Goal: Information Seeking & Learning: Learn about a topic

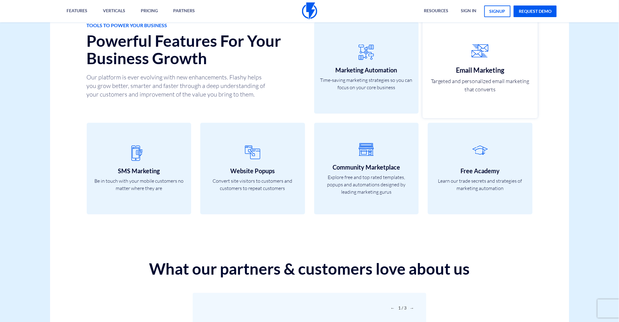
scroll to position [1831, 0]
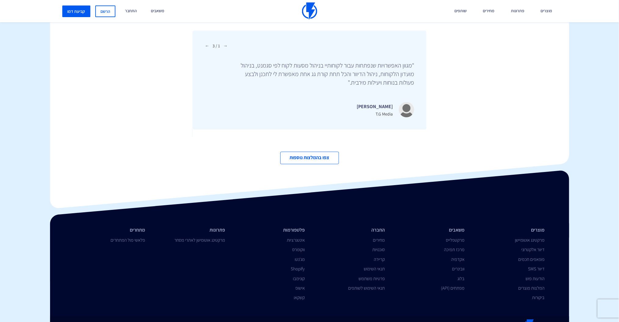
scroll to position [2067, 0]
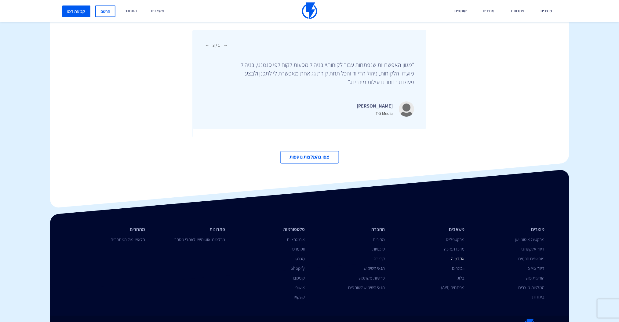
click at [456, 256] on link "אקדמיה" at bounding box center [457, 259] width 13 height 6
click at [458, 275] on link "בלוג" at bounding box center [460, 278] width 7 height 6
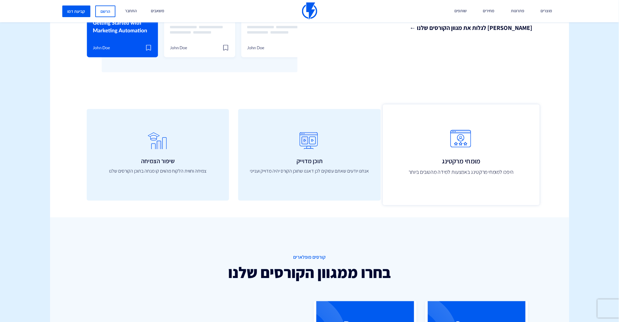
scroll to position [203, 0]
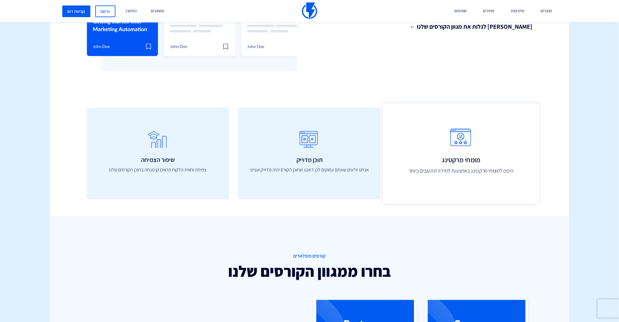
click at [443, 156] on h3 "מומחי מרקטינג" at bounding box center [460, 159] width 143 height 7
click at [453, 171] on p "היפכו למומחי מרקטינג באמצעות למידה מהטובים ביותר" at bounding box center [460, 171] width 143 height 8
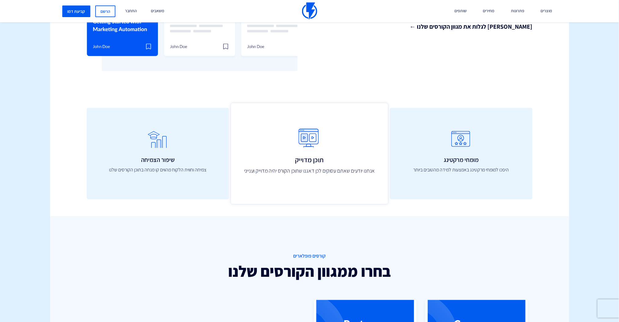
click at [270, 162] on h3 "תוכן מדוייק" at bounding box center [309, 159] width 143 height 7
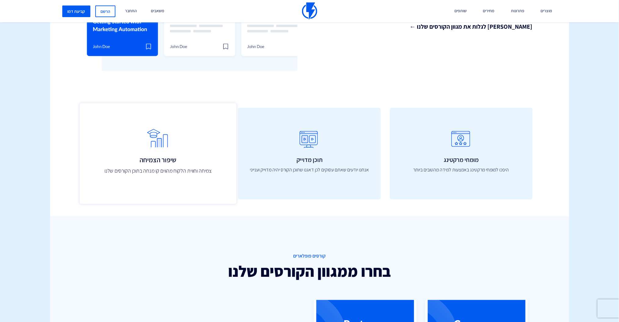
click at [137, 159] on h3 "שיפור הצמיחה" at bounding box center [157, 159] width 143 height 7
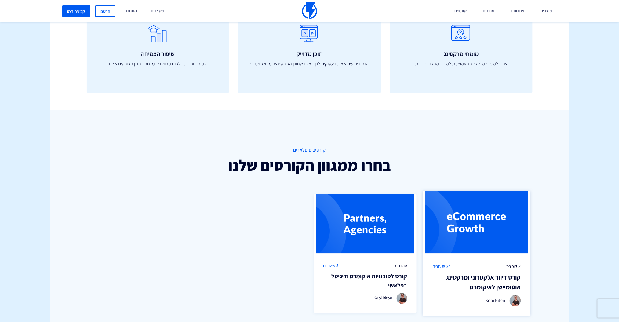
scroll to position [447, 0]
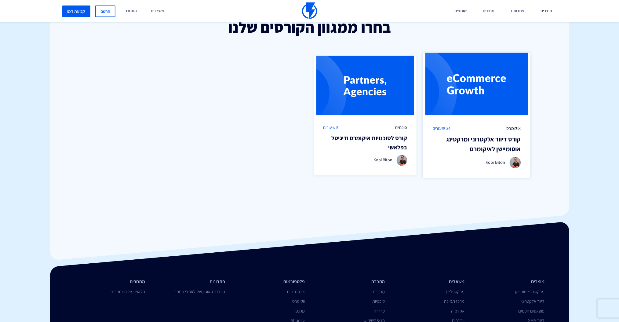
click at [484, 137] on h3 "קורס דיוור אלקטרוני ומרקטינג אוטומיישן לאיקומרס" at bounding box center [476, 143] width 88 height 19
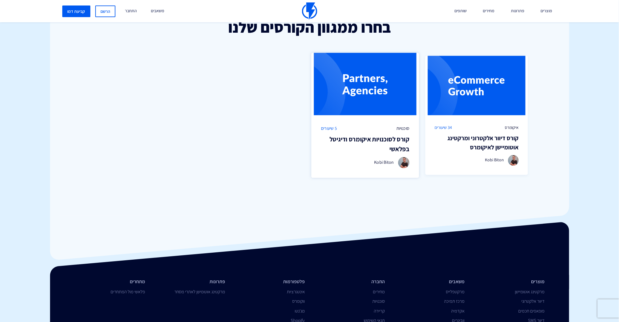
click at [319, 93] on img at bounding box center [365, 83] width 108 height 63
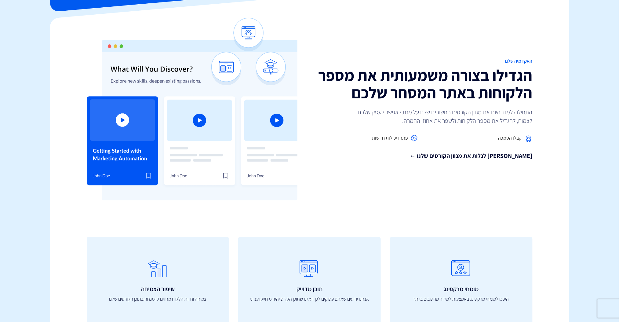
scroll to position [41, 0]
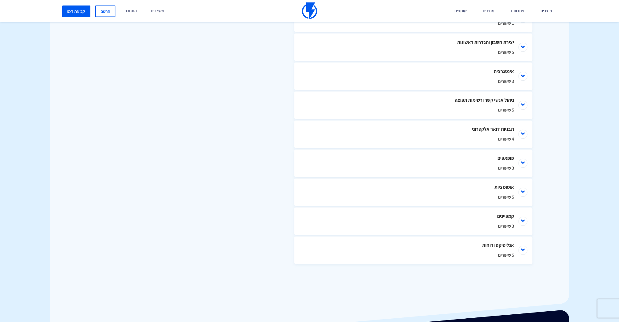
scroll to position [325, 0]
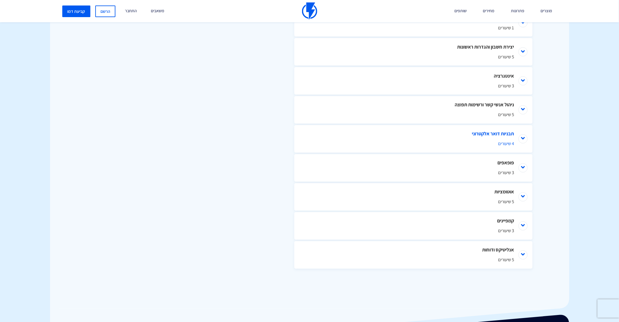
click at [517, 132] on li "תבניות דואר אלקטרוני 4 שיעורים" at bounding box center [413, 138] width 238 height 27
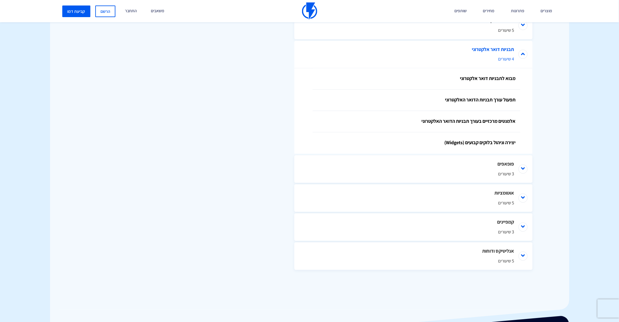
scroll to position [411, 0]
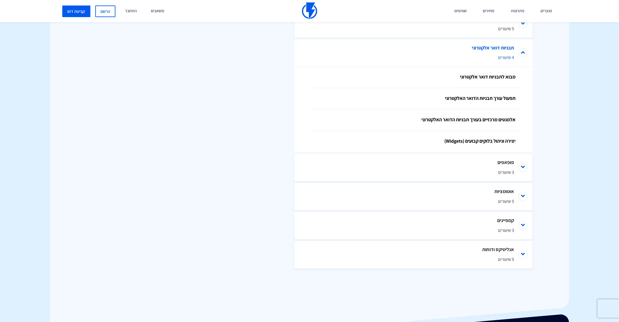
click at [504, 50] on li "תבניות דואר אלקטרוני 4 שיעורים" at bounding box center [413, 52] width 238 height 27
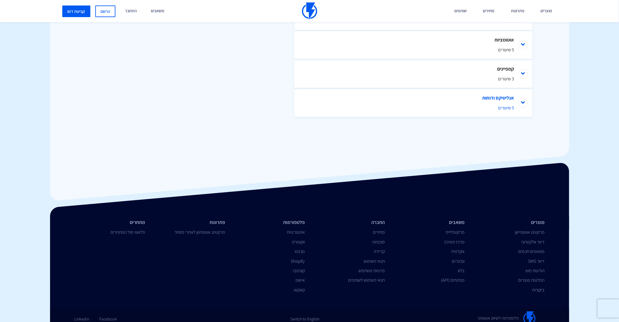
scroll to position [485, 0]
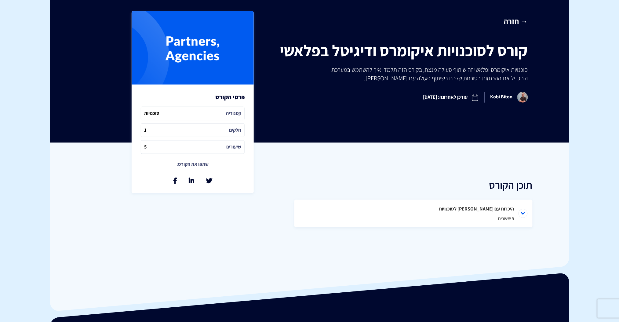
scroll to position [203, 0]
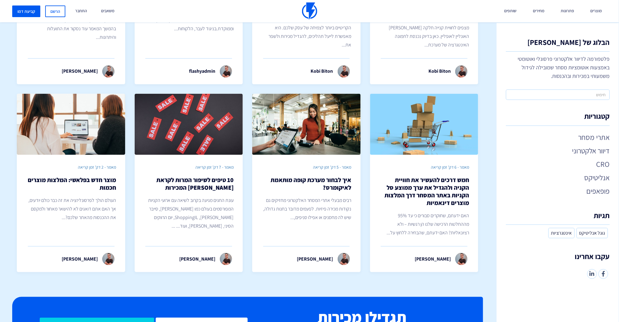
scroll to position [163, 0]
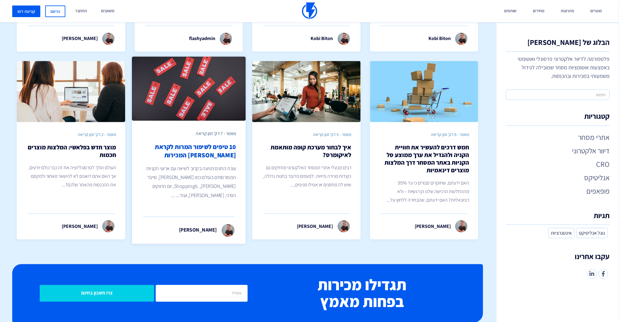
click at [189, 215] on link "מאמר - 7 דק' זמן קריאה 10 טיפים לשיפור המרות לקראת [PERSON_NAME] המכירות עונת ה…" at bounding box center [189, 149] width 114 height 187
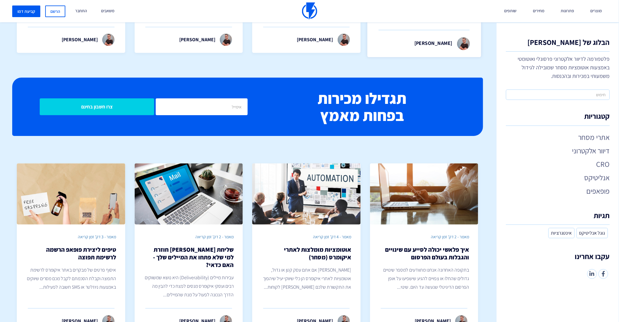
scroll to position [813, 0]
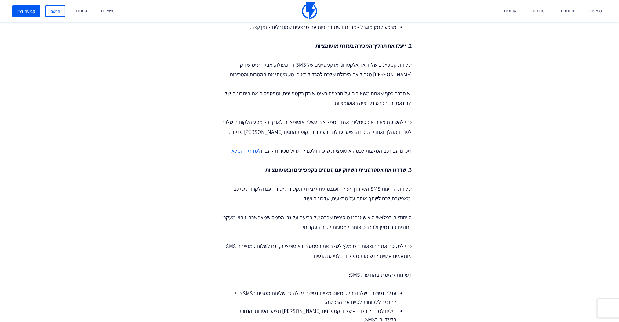
scroll to position [407, 0]
